Goal: Task Accomplishment & Management: Manage account settings

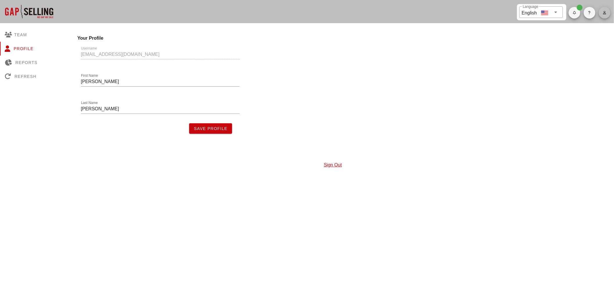
click at [600, 14] on span "button" at bounding box center [604, 12] width 12 height 3
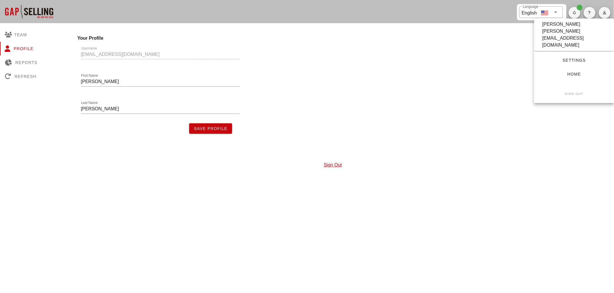
click at [329, 88] on div "Username [EMAIL_ADDRESS][DOMAIN_NAME] First Name [PERSON_NAME] Last Name [PERSO…" at bounding box center [333, 87] width 518 height 99
click at [603, 13] on icon "button" at bounding box center [604, 12] width 4 height 3
click at [583, 92] on span "Sign Out" at bounding box center [573, 93] width 61 height 3
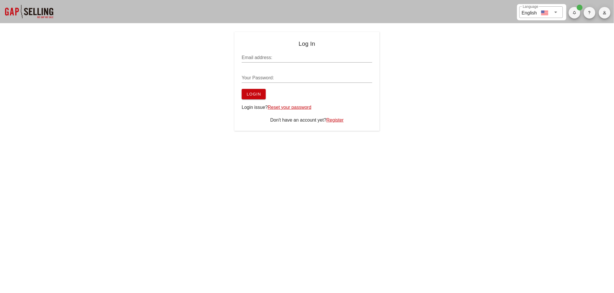
click at [370, 59] on input "Email address:" at bounding box center [307, 57] width 130 height 9
type input "ablades@bladesgroupllc.com"
